Goal: Register for event/course

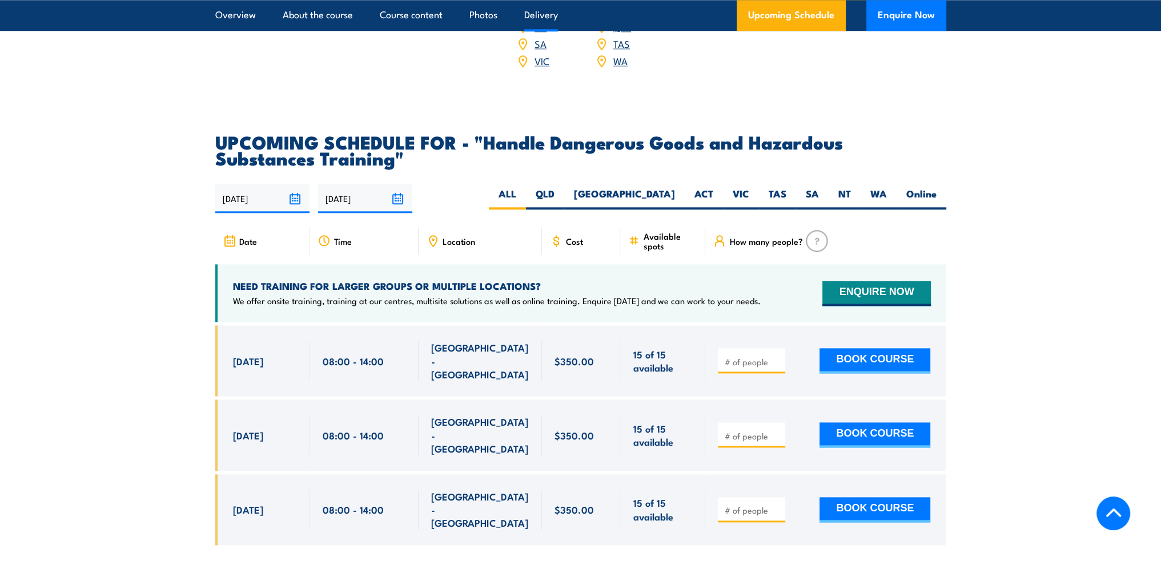
scroll to position [1656, 0]
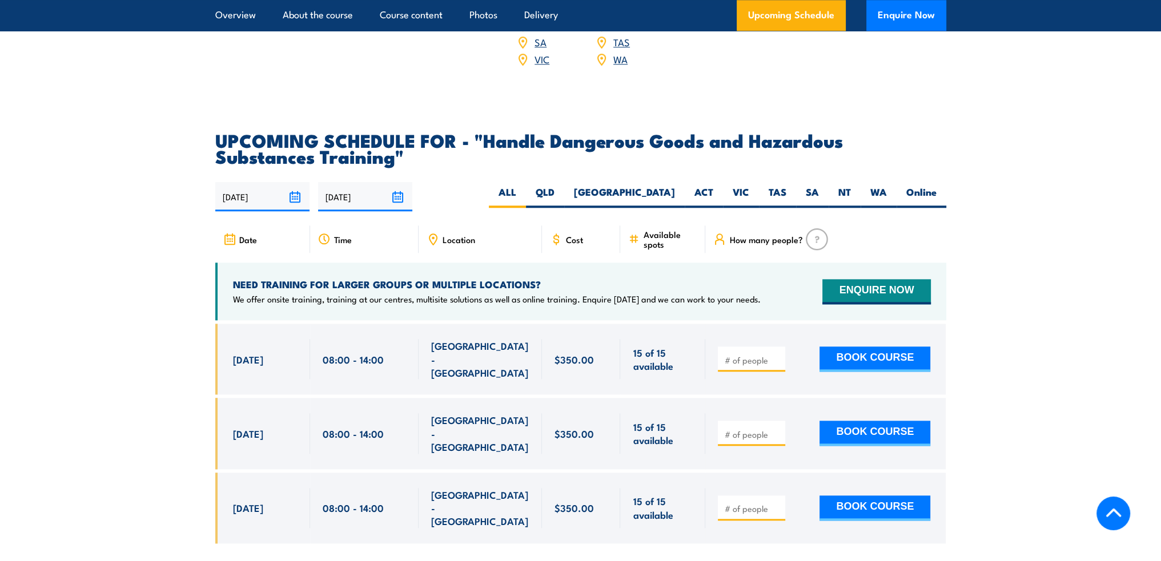
click at [484, 151] on h2 "UPCOMING SCHEDULE FOR - "Handle Dangerous Goods and Hazardous Substances Traini…" at bounding box center [580, 148] width 731 height 32
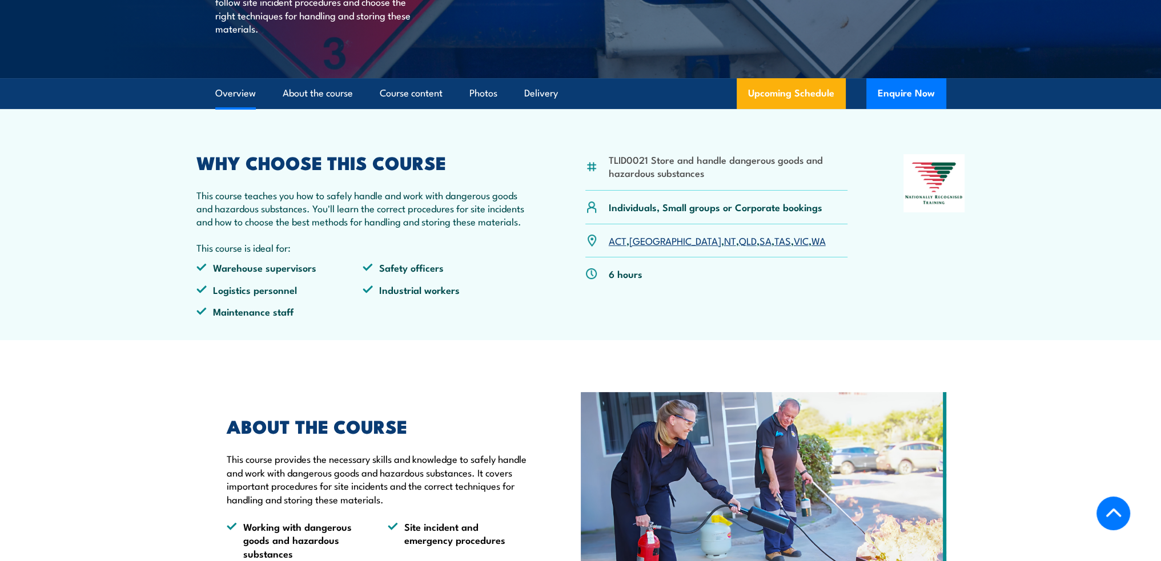
scroll to position [0, 0]
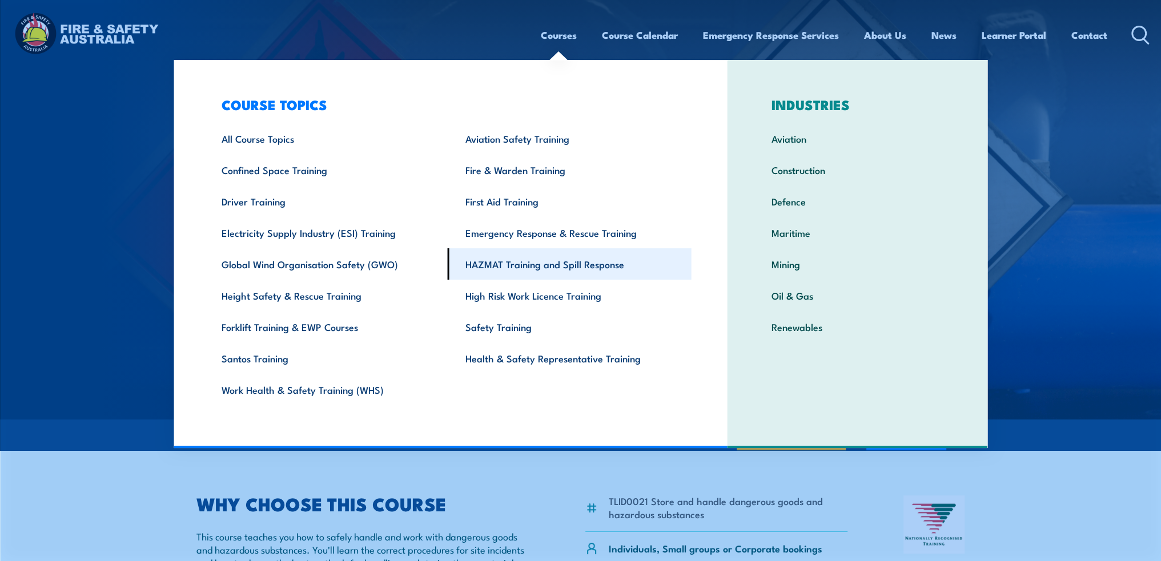
click at [529, 262] on link "HAZMAT Training and Spill Response" at bounding box center [570, 263] width 244 height 31
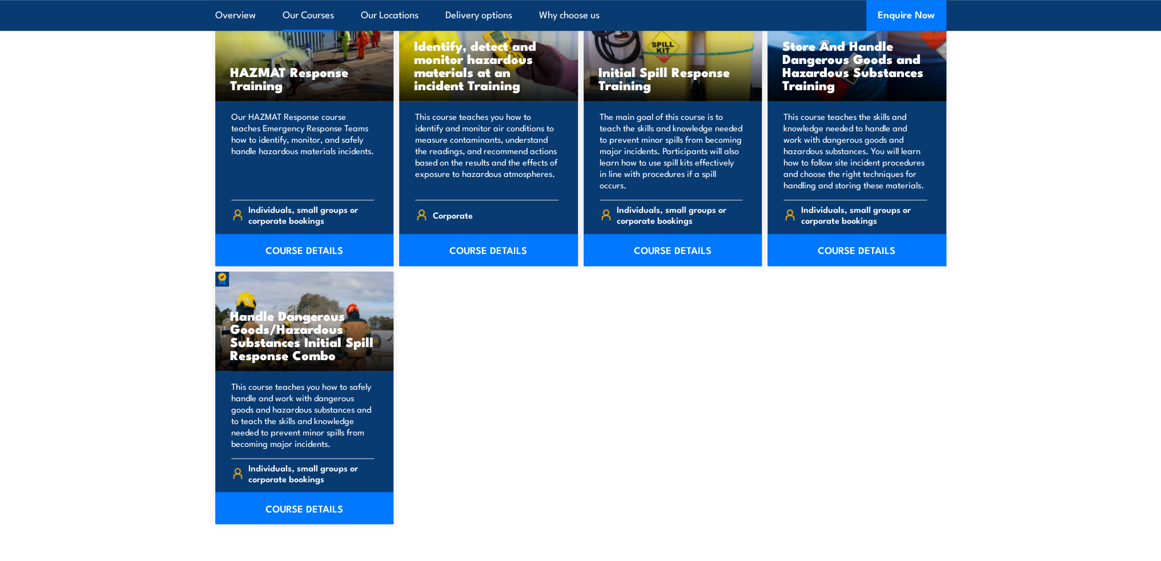
scroll to position [971, 0]
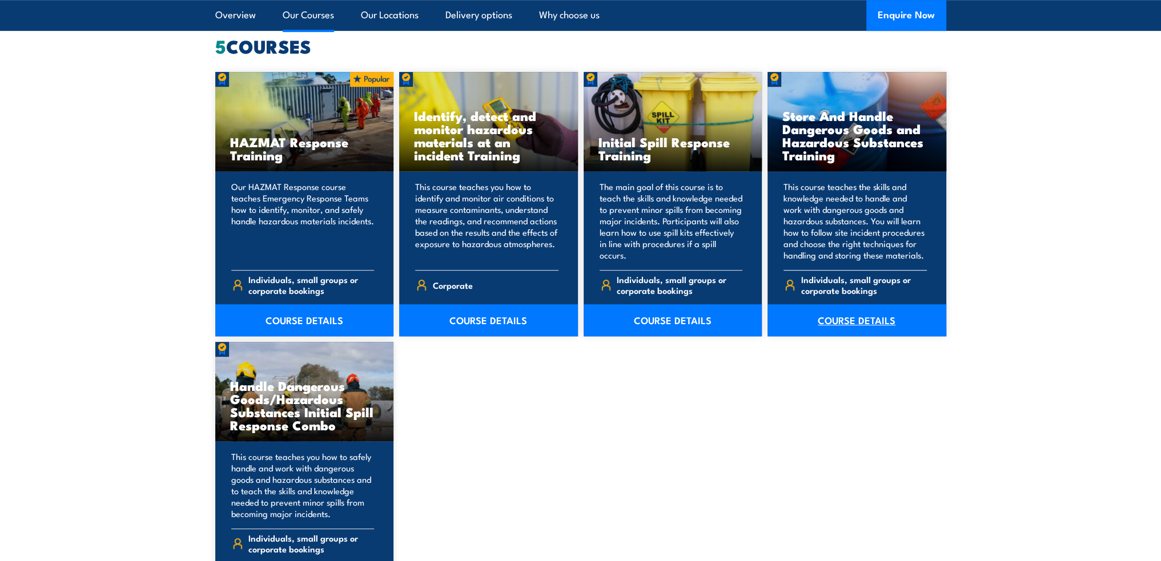
click at [871, 320] on link "COURSE DETAILS" at bounding box center [856, 320] width 179 height 32
